Goal: Information Seeking & Learning: Find specific fact

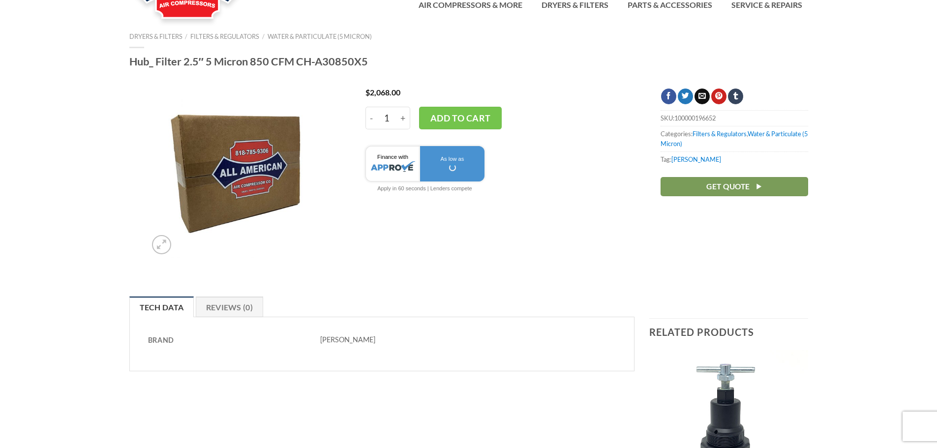
scroll to position [25, 0]
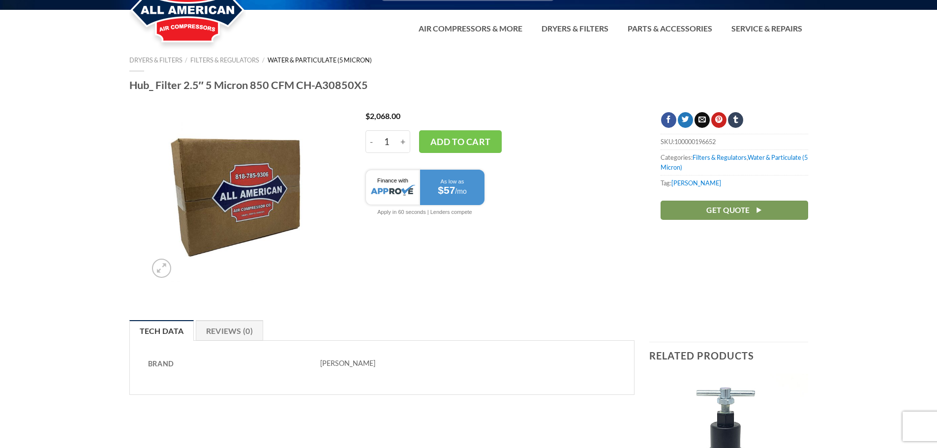
click at [284, 60] on link "Water & Particulate (5 Micron)" at bounding box center [319, 60] width 104 height 8
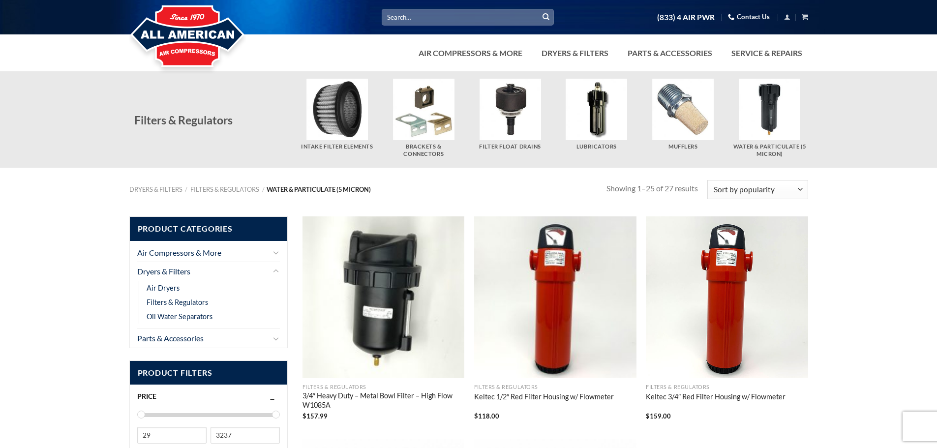
click at [454, 16] on input "Search for:" at bounding box center [468, 17] width 172 height 16
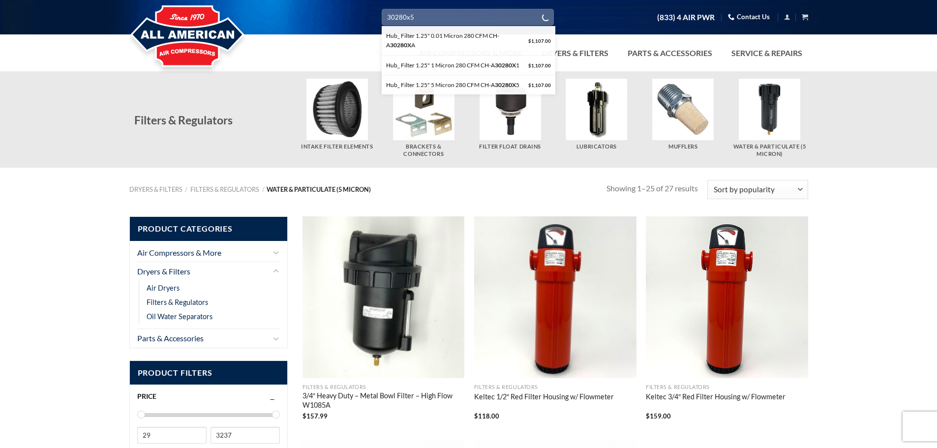
click at [538, 10] on button "Submit" at bounding box center [545, 17] width 15 height 15
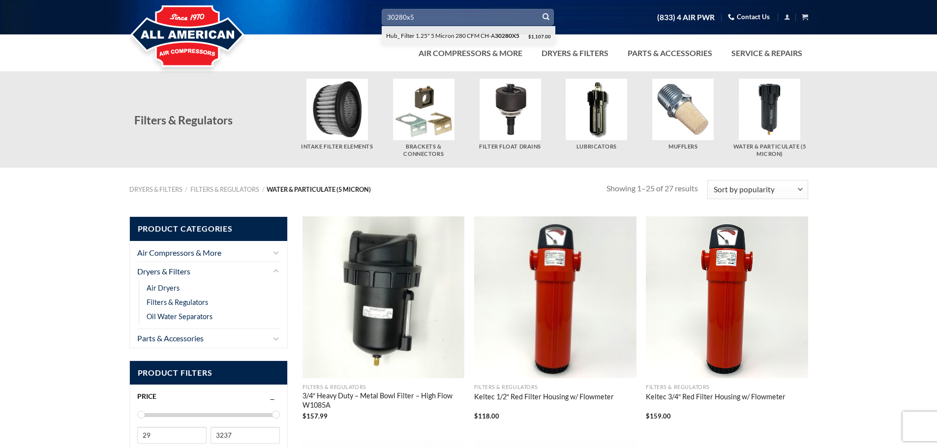
click at [468, 30] on div "Hub_ Filter 1.25" 5 Micron 280 CFM CH-A 30280X5 $ 1,107.00" at bounding box center [469, 35] width 174 height 19
type input "Hub_ Filter 1.25" 5 Micron 280 CFM CH-A30280X5"
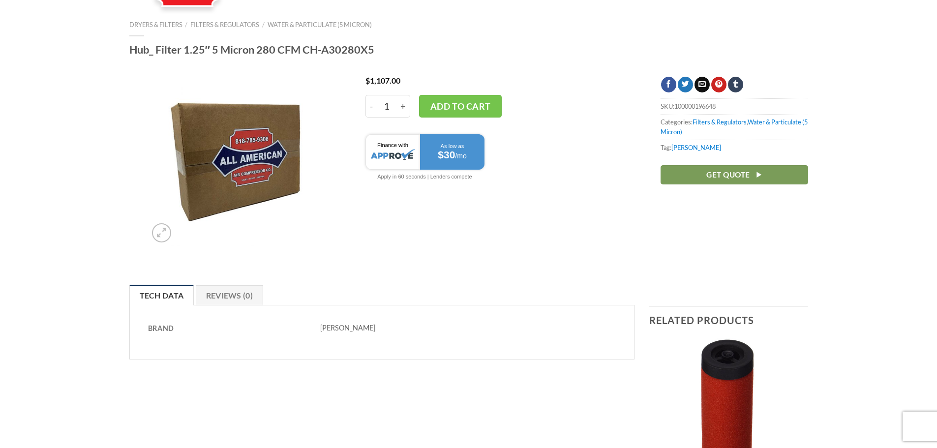
scroll to position [61, 0]
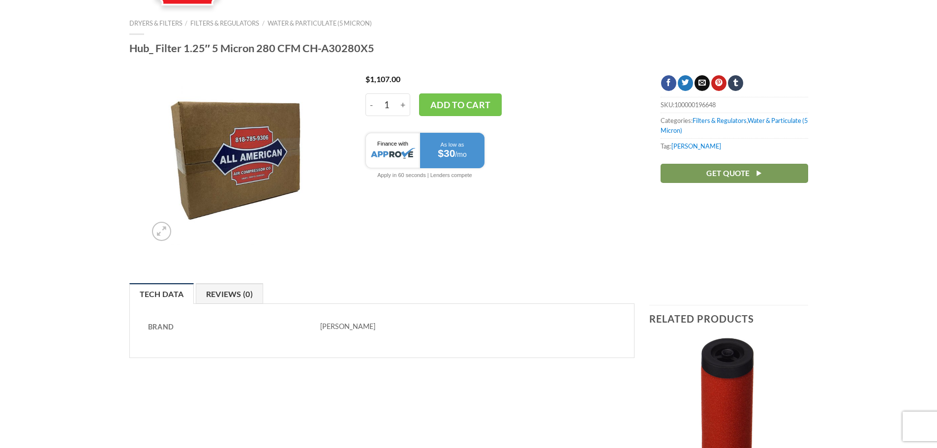
click at [240, 294] on link "Reviews (0)" at bounding box center [230, 293] width 68 height 21
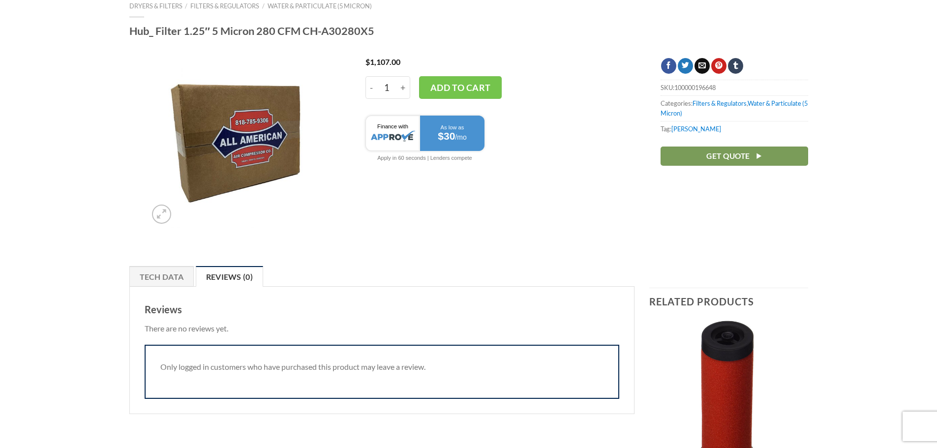
scroll to position [0, 0]
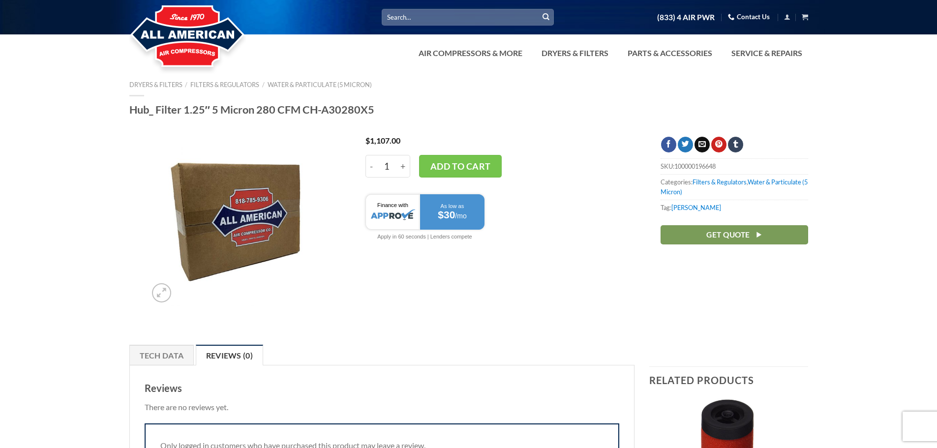
drag, startPoint x: 129, startPoint y: 108, endPoint x: 388, endPoint y: 110, distance: 259.6
click at [388, 110] on h1 "Hub_ Filter 1.25″ 5 Micron 280 CFM CH-A30280X5" at bounding box center [468, 110] width 679 height 14
copy h1 "Hub_ Filter 1.25″ 5 Micron 280 CFM CH-A30280X5"
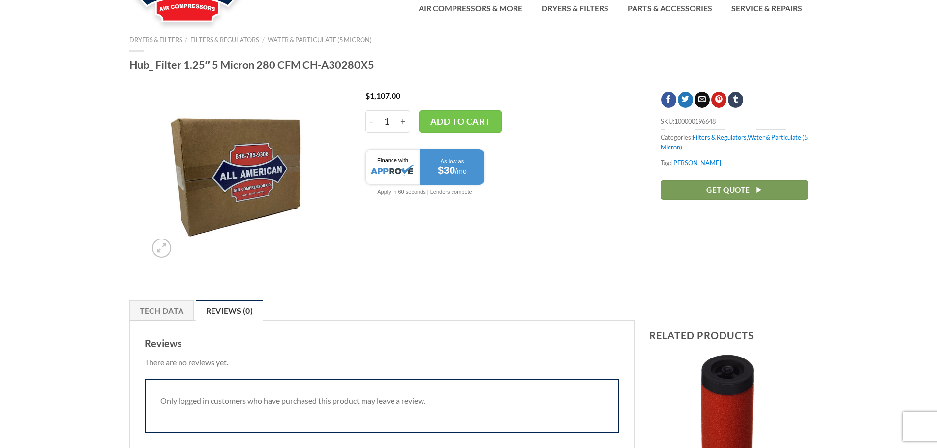
scroll to position [25, 0]
